Goal: Information Seeking & Learning: Check status

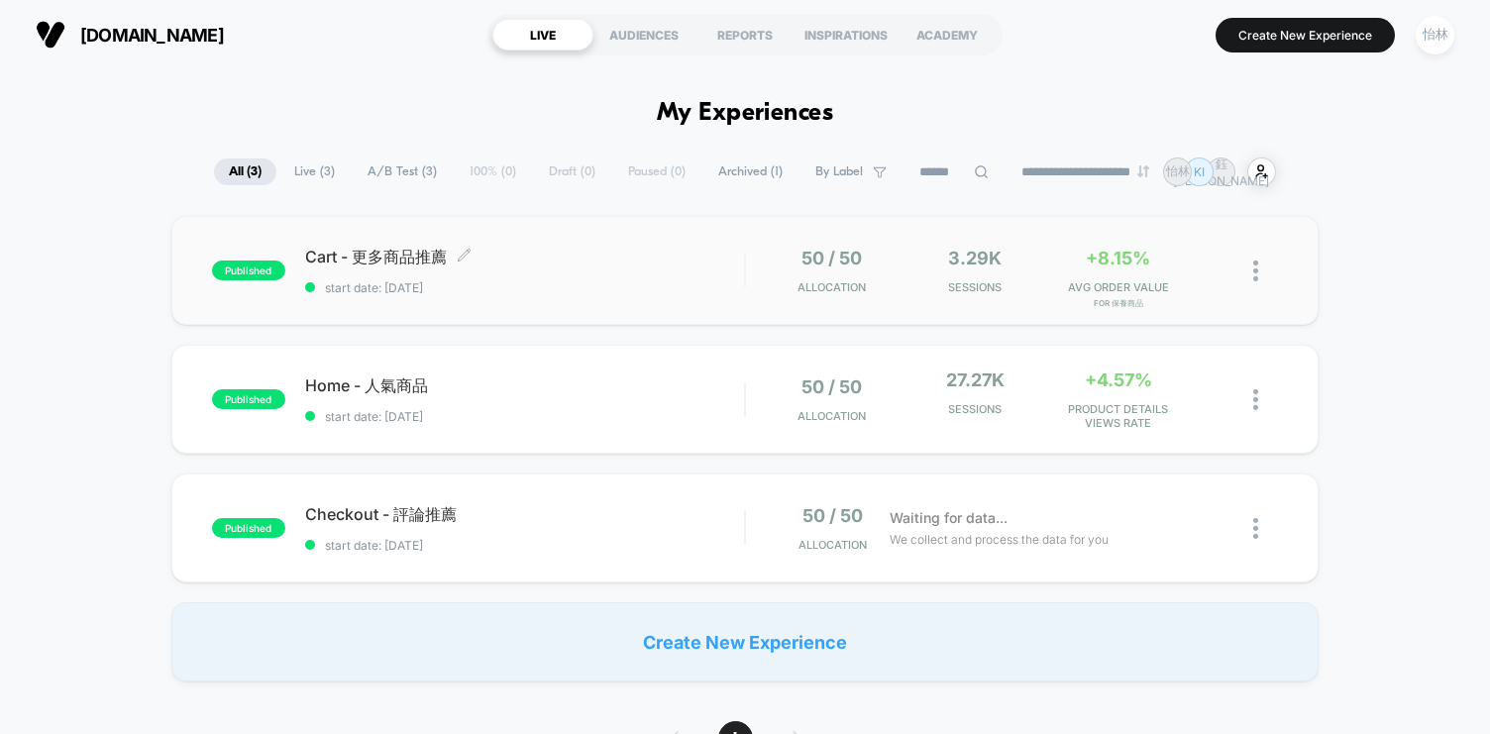
click at [610, 276] on div "Cart - 更多商品推薦 Click to edit experience details Click to edit experience details…" at bounding box center [524, 271] width 439 height 49
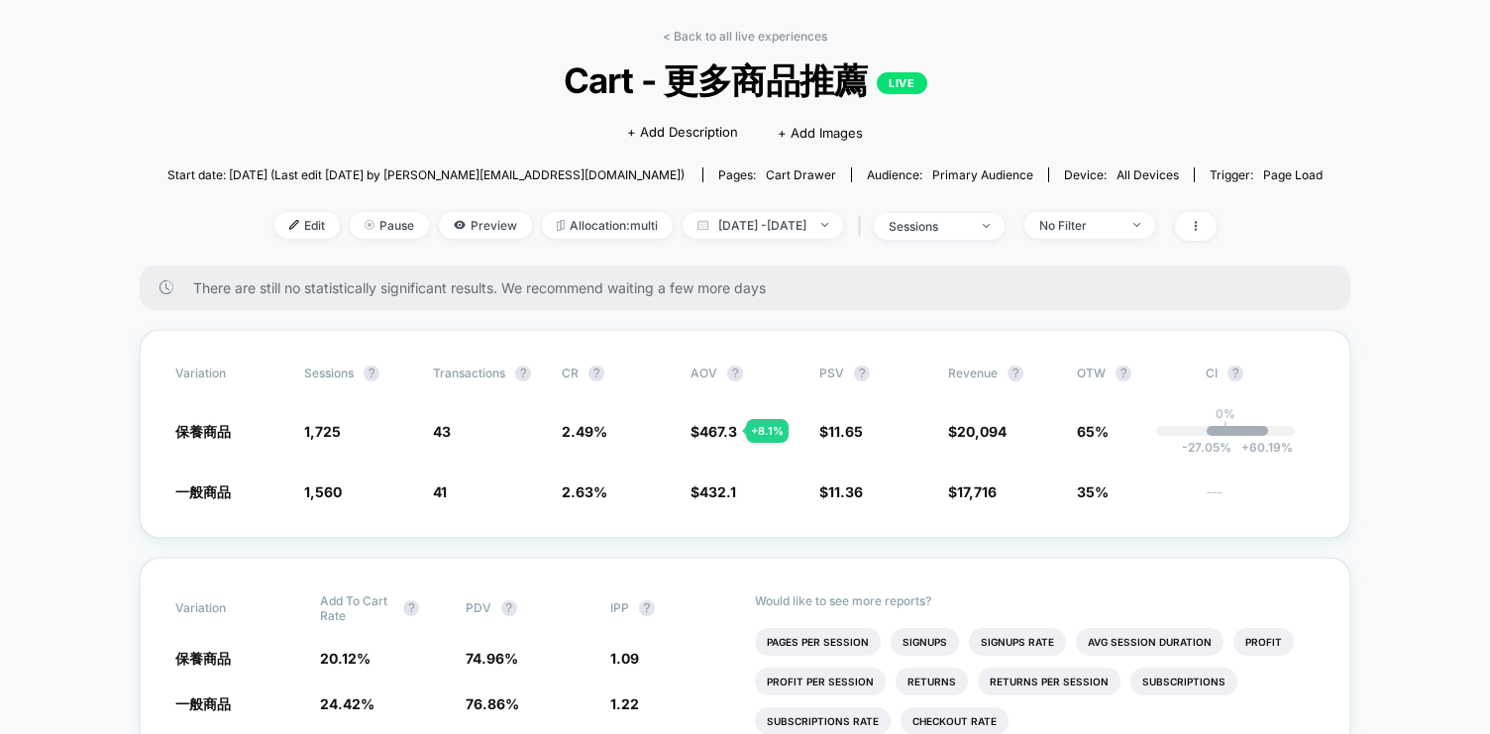
scroll to position [68, 0]
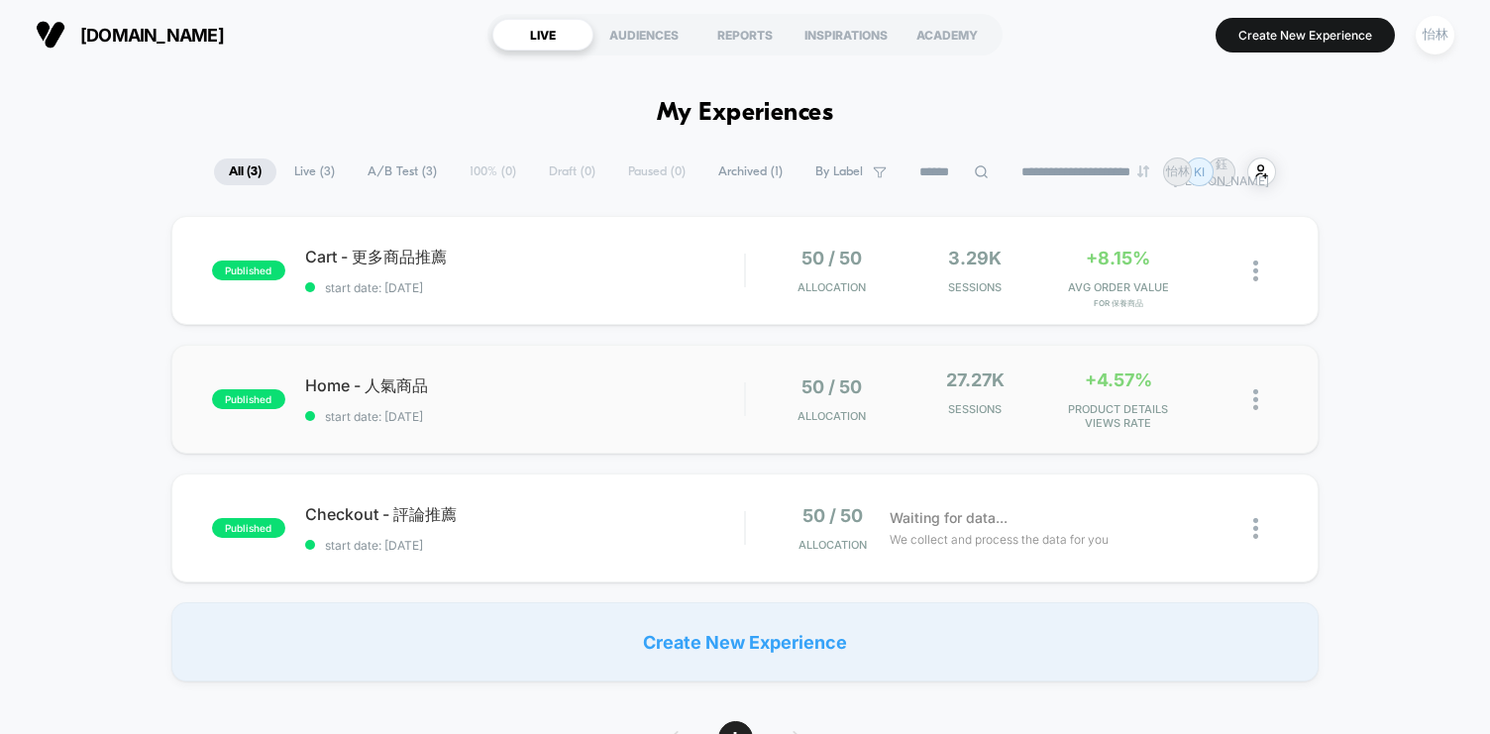
click at [591, 427] on div "published Home - 人氣商品 start date: [DATE] 50 / 50 Allocation 27.27k Sessions +4.…" at bounding box center [744, 399] width 1147 height 109
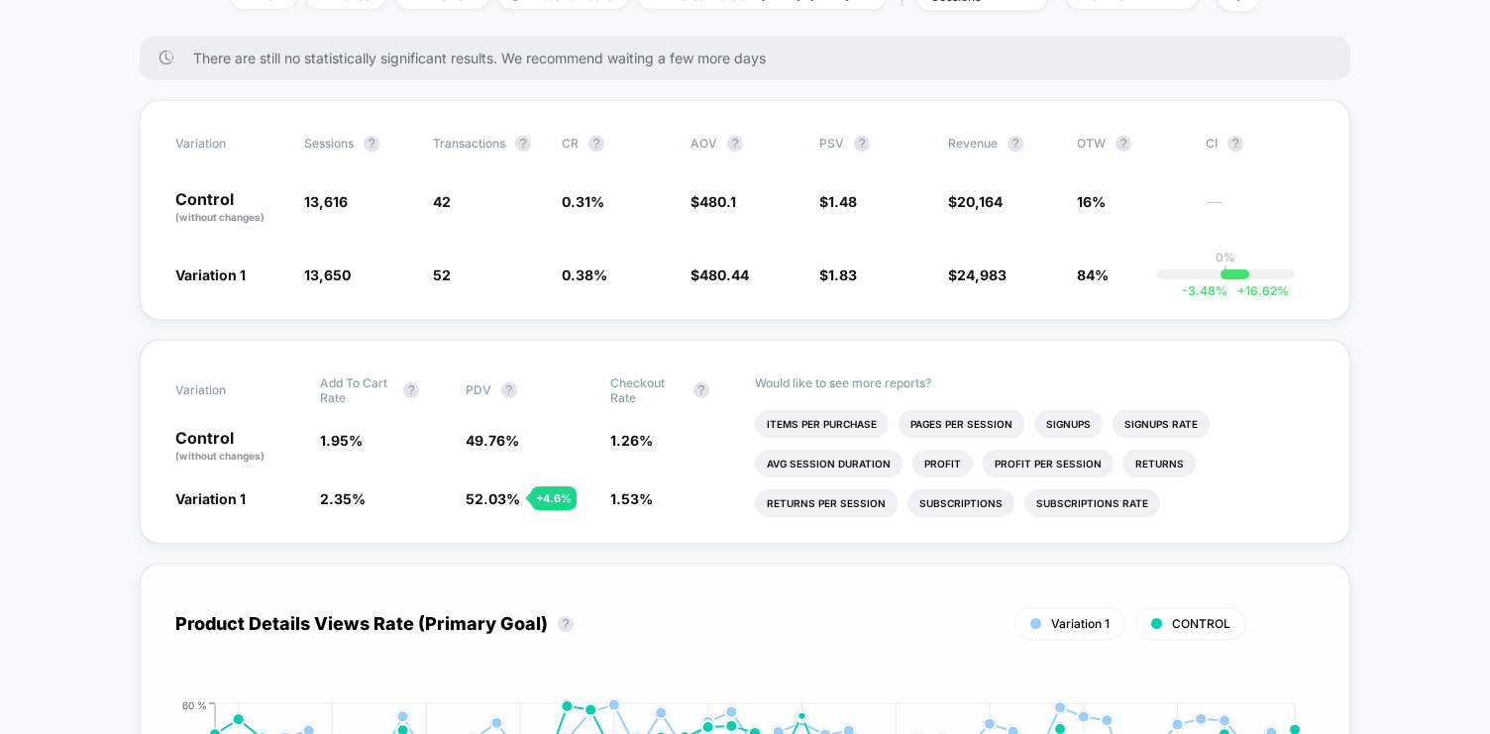
scroll to position [249, 0]
